Goal: Transaction & Acquisition: Obtain resource

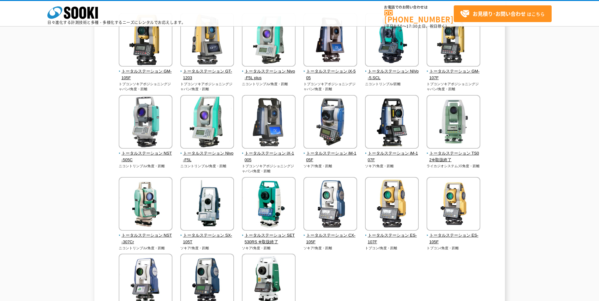
scroll to position [95, 0]
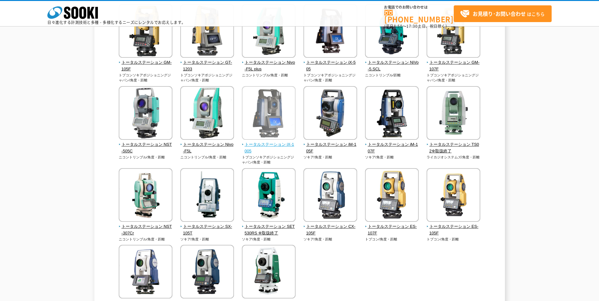
click at [270, 123] on img at bounding box center [269, 113] width 54 height 55
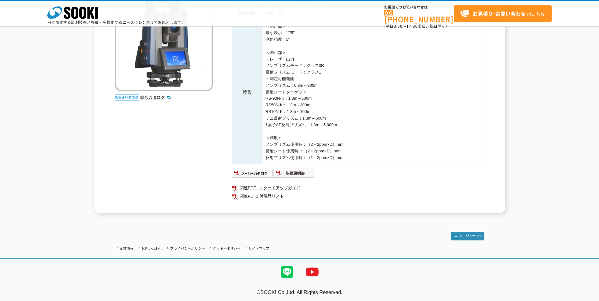
scroll to position [103, 0]
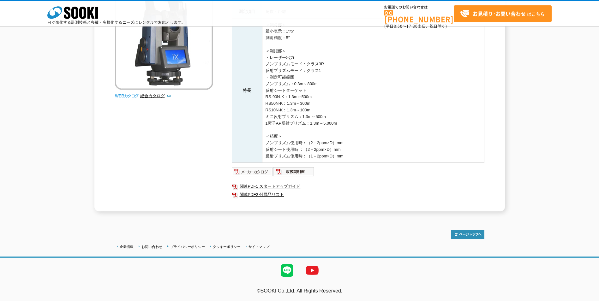
click at [257, 169] on img at bounding box center [252, 172] width 41 height 10
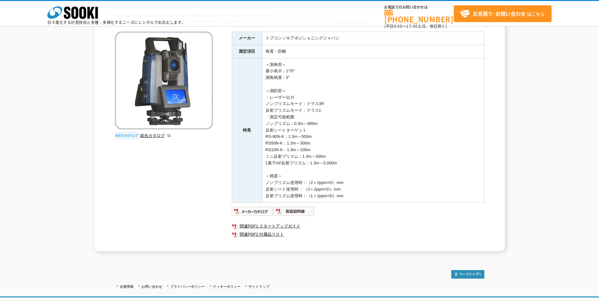
scroll to position [95, 0]
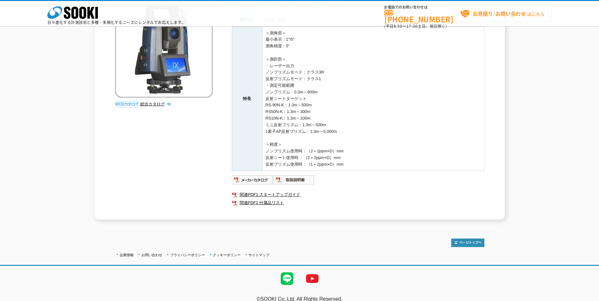
click at [500, 14] on strong "お見積り･お問い合わせ" at bounding box center [499, 14] width 53 height 8
